Goal: Task Accomplishment & Management: Use online tool/utility

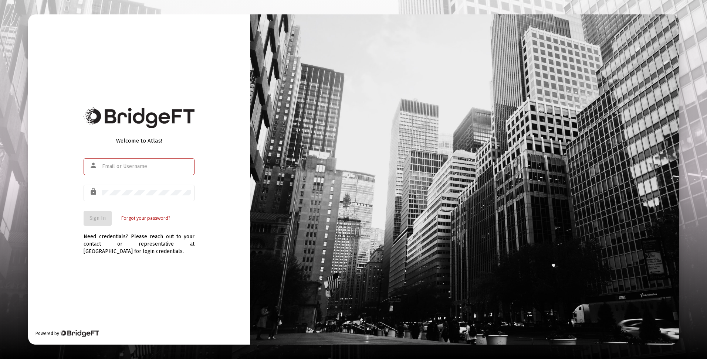
click at [155, 165] on input "text" at bounding box center [146, 167] width 89 height 6
type input "[EMAIL_ADDRESS][DOMAIN_NAME]"
click at [100, 221] on span "Sign In" at bounding box center [97, 218] width 16 height 6
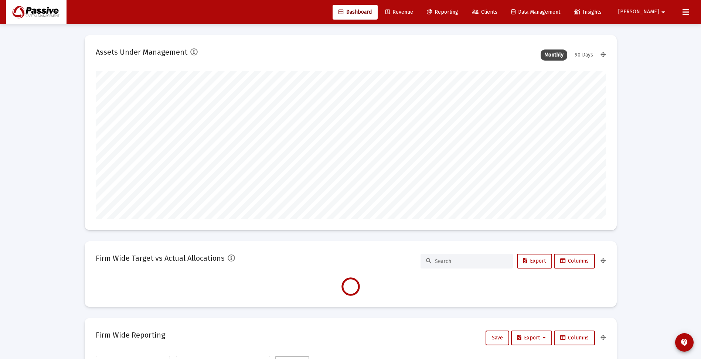
type input "[DATE]"
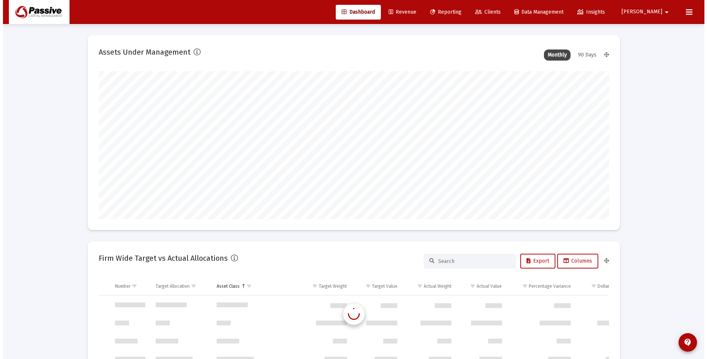
scroll to position [355, 0]
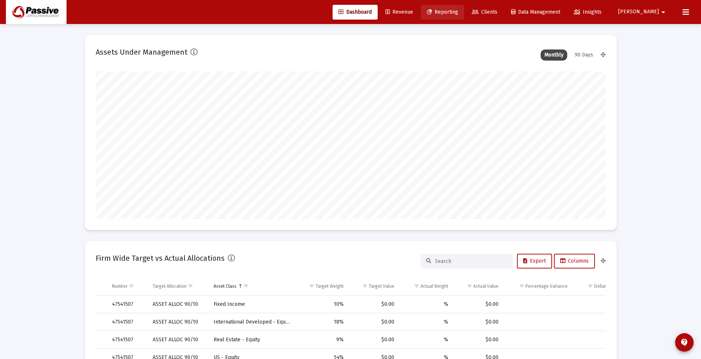
click at [458, 11] on span "Reporting" at bounding box center [442, 12] width 31 height 6
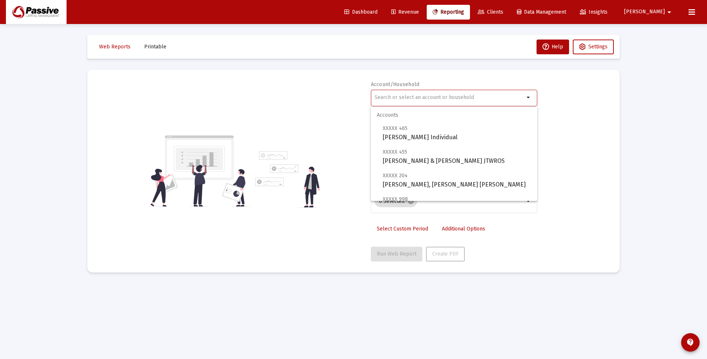
click at [437, 96] on input "text" at bounding box center [450, 98] width 150 height 6
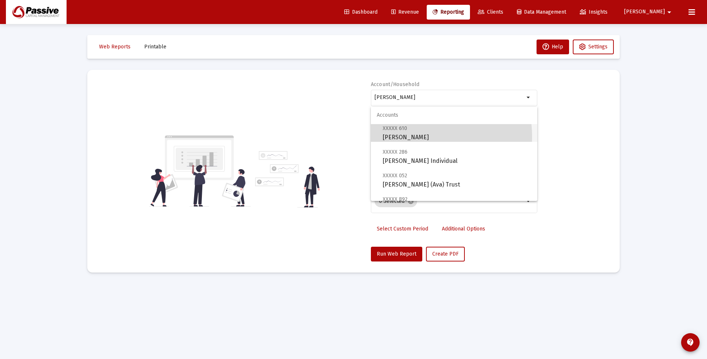
click at [410, 137] on span "XXXXX 610 [PERSON_NAME] Trust" at bounding box center [457, 133] width 149 height 18
type input "[PERSON_NAME]"
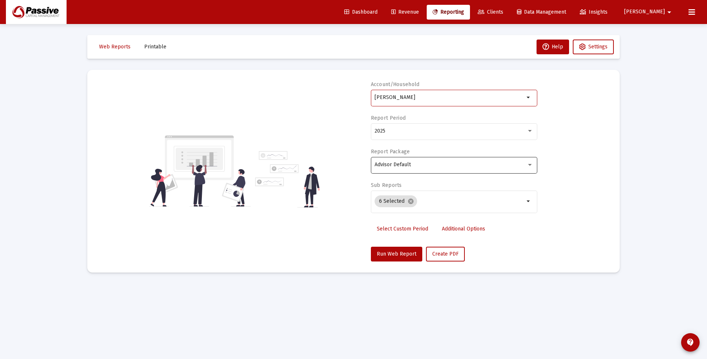
click at [406, 165] on span "Advisor Default" at bounding box center [393, 165] width 36 height 6
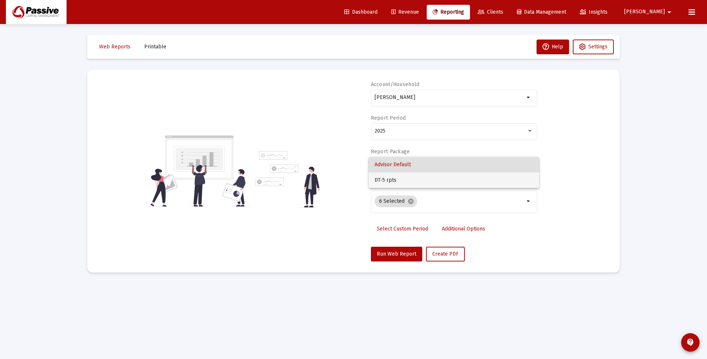
click at [403, 181] on span "DT-5 rpts" at bounding box center [454, 181] width 159 height 16
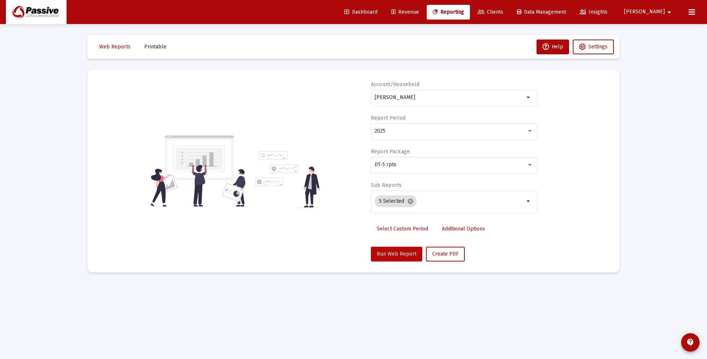
click at [400, 254] on span "Run Web Report" at bounding box center [397, 254] width 40 height 6
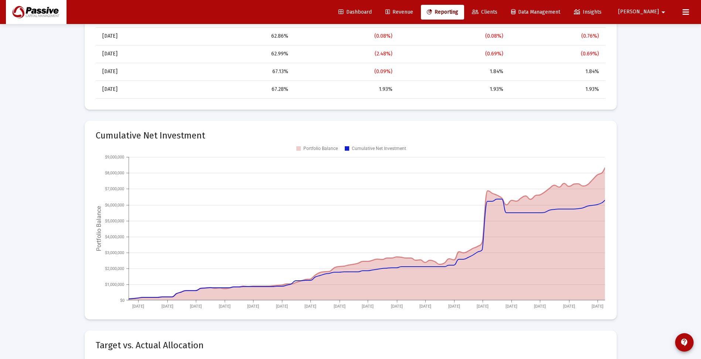
scroll to position [702, 0]
